Goal: Transaction & Acquisition: Book appointment/travel/reservation

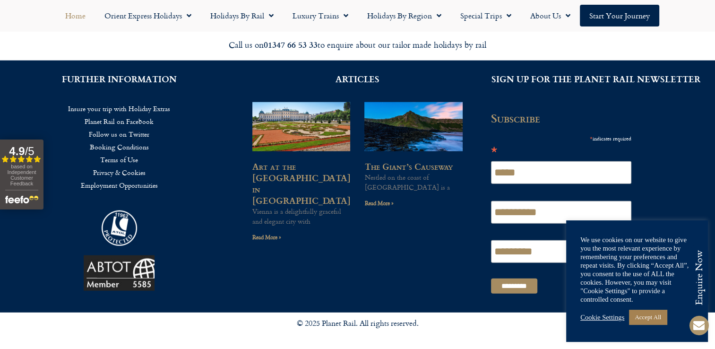
scroll to position [2354, 0]
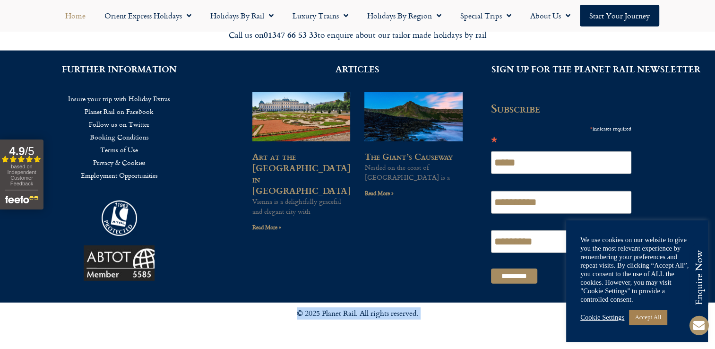
drag, startPoint x: 710, startPoint y: 289, endPoint x: 720, endPoint y: 204, distance: 85.5
click at [696, 170] on div "**********" at bounding box center [595, 195] width 229 height 187
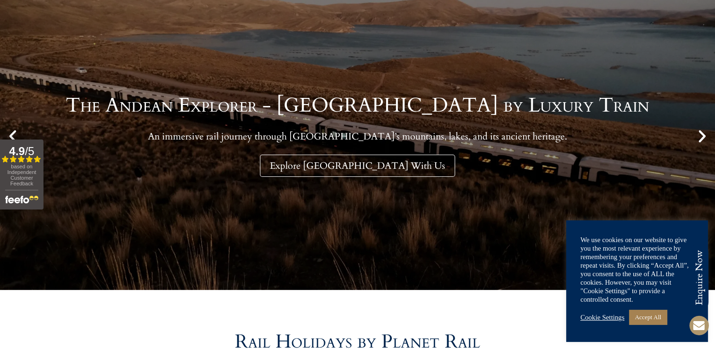
scroll to position [0, 0]
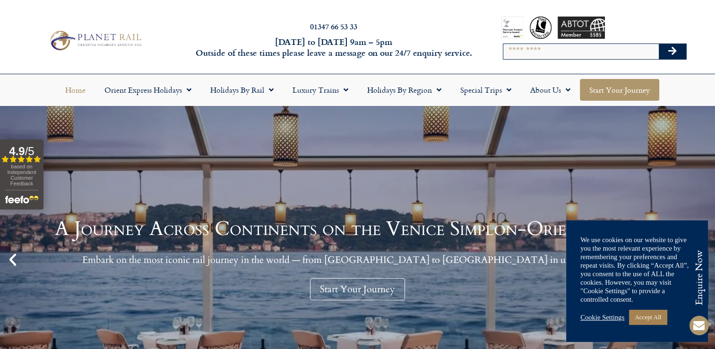
click at [596, 90] on link "Start your Journey" at bounding box center [618, 90] width 79 height 22
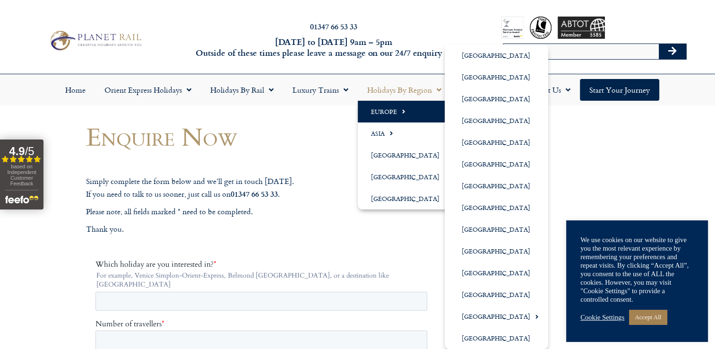
click at [390, 107] on link "Europe" at bounding box center [407, 112] width 100 height 22
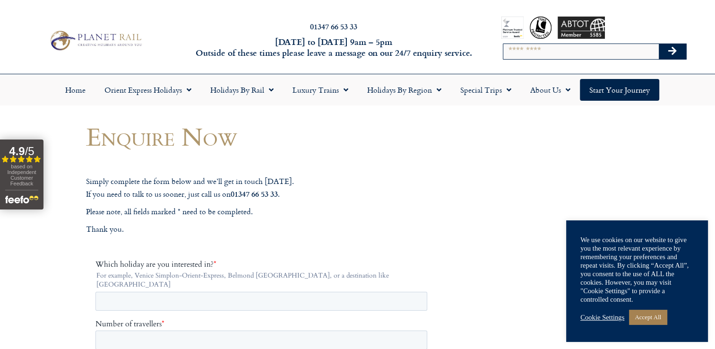
click at [390, 107] on div "Enquire Now Simply complete the form below and we’ll get in touch within two da…" at bounding box center [357, 114] width 567 height 17
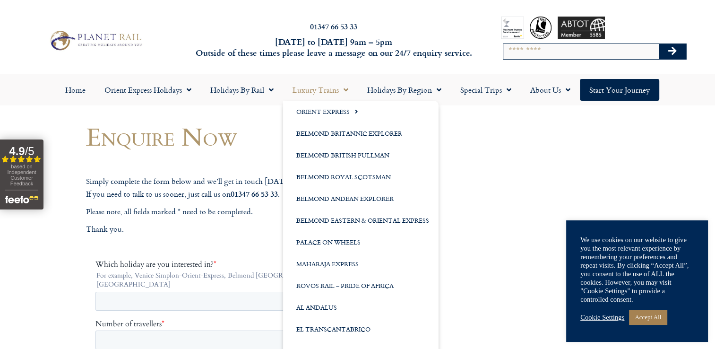
click at [331, 88] on link "Luxury Trains" at bounding box center [320, 90] width 75 height 22
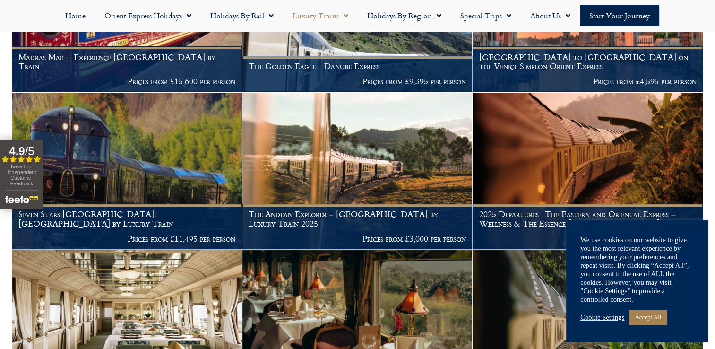
scroll to position [441, 0]
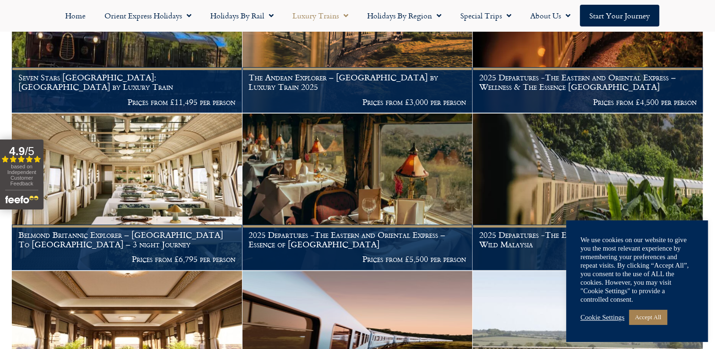
drag, startPoint x: 713, startPoint y: 80, endPoint x: 711, endPoint y: 102, distance: 22.3
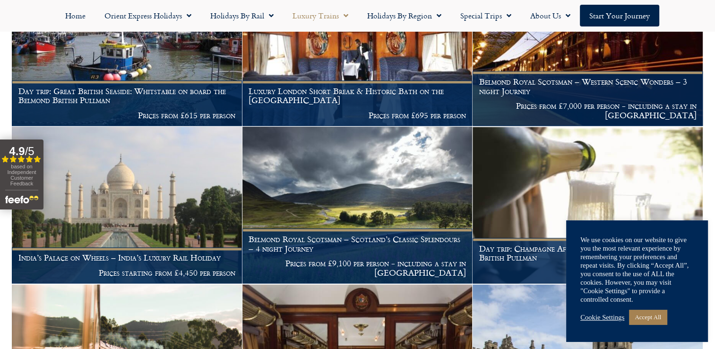
scroll to position [1438, 0]
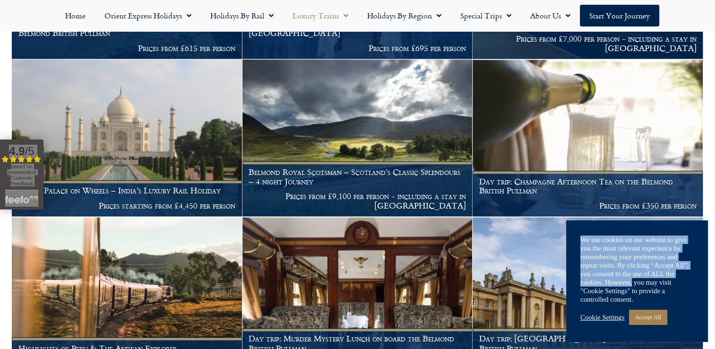
drag, startPoint x: 713, startPoint y: 239, endPoint x: 707, endPoint y: 279, distance: 39.6
